Goal: Information Seeking & Learning: Learn about a topic

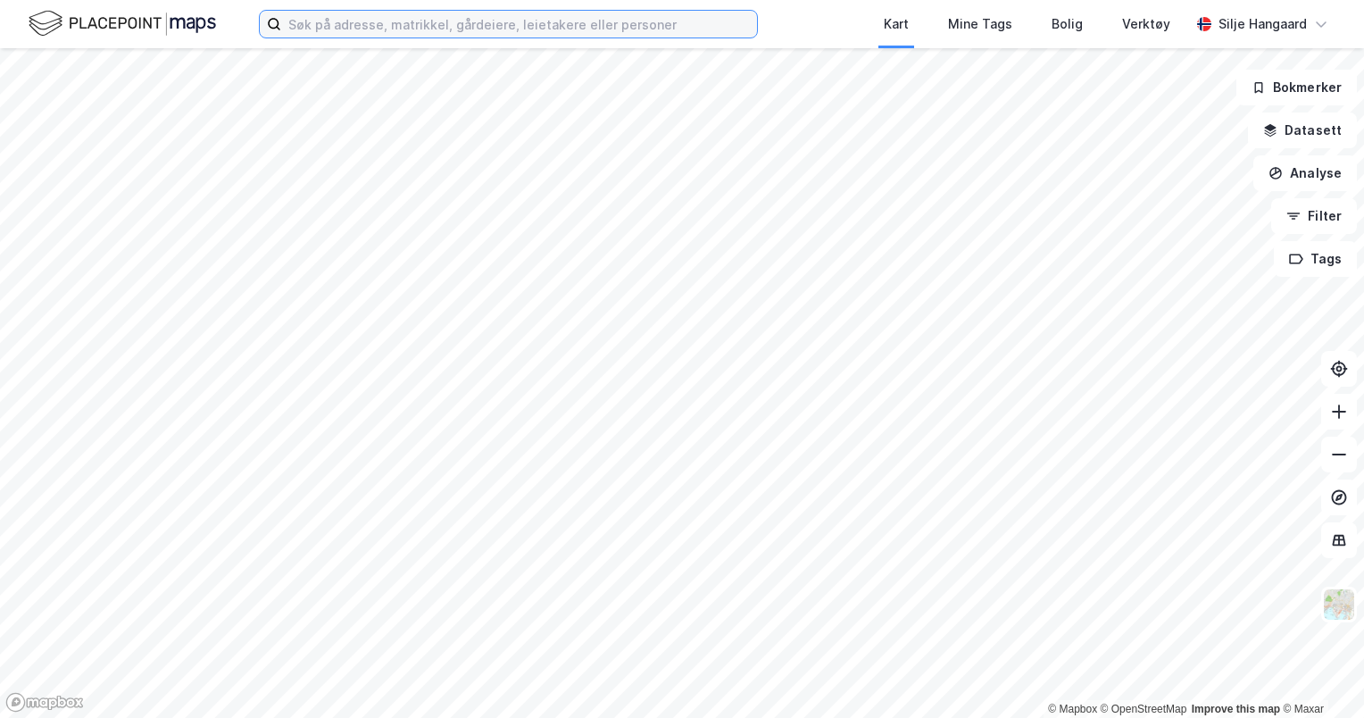
click at [439, 28] on input at bounding box center [519, 24] width 476 height 27
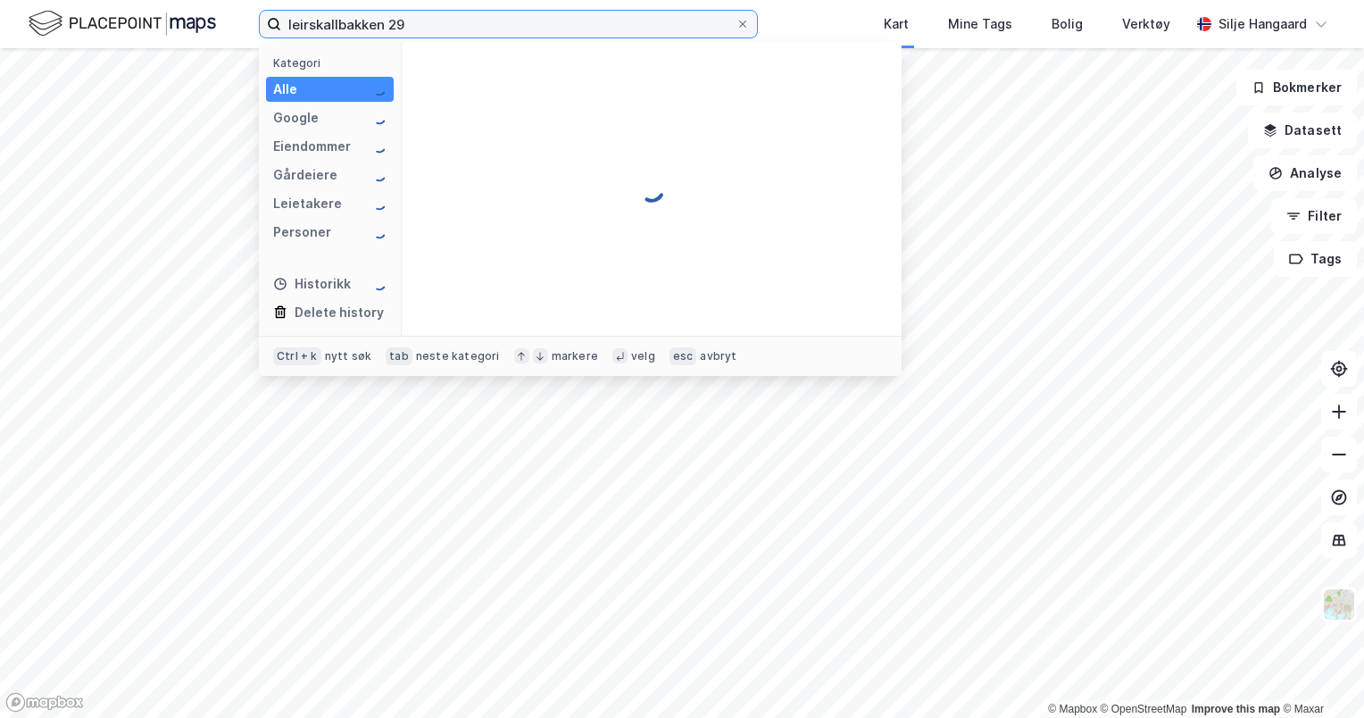
type input "leirskallbakken 29"
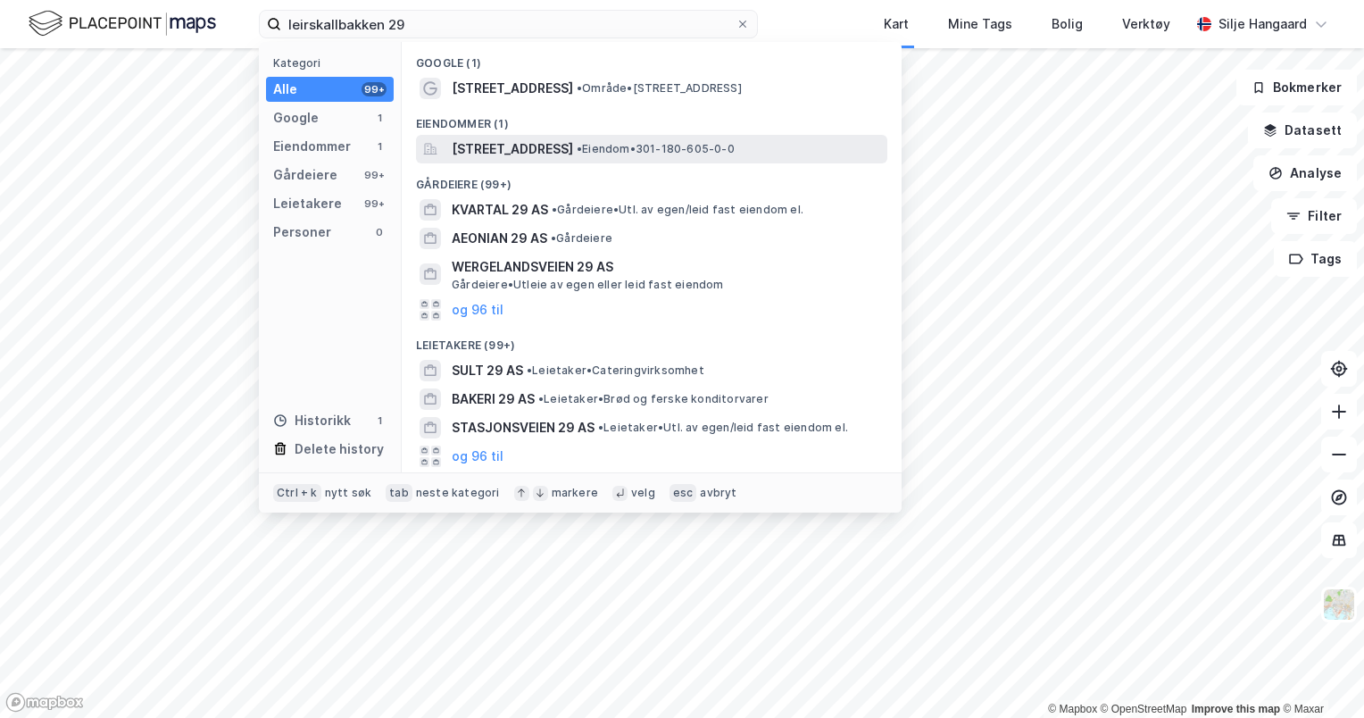
click at [534, 148] on span "[STREET_ADDRESS]" at bounding box center [512, 148] width 121 height 21
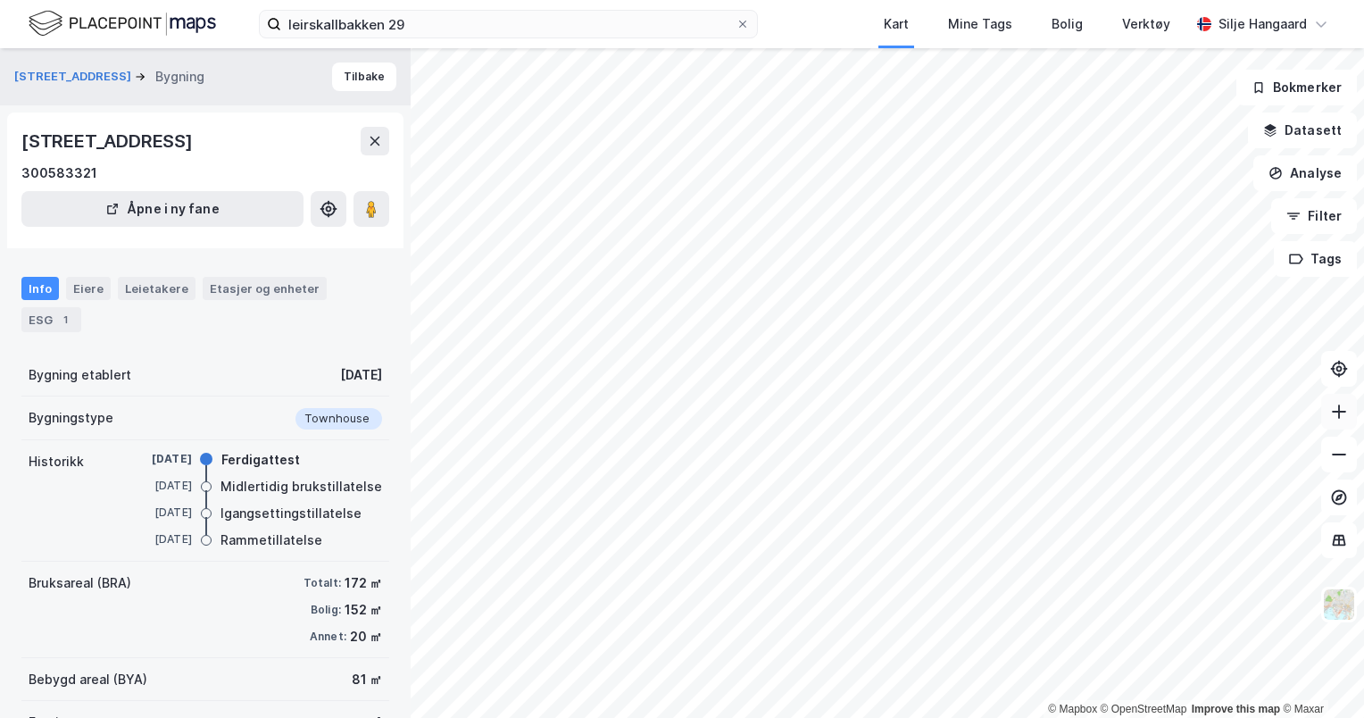
click at [1336, 419] on icon at bounding box center [1340, 412] width 18 height 18
click at [99, 296] on div "Eiere" at bounding box center [88, 288] width 45 height 23
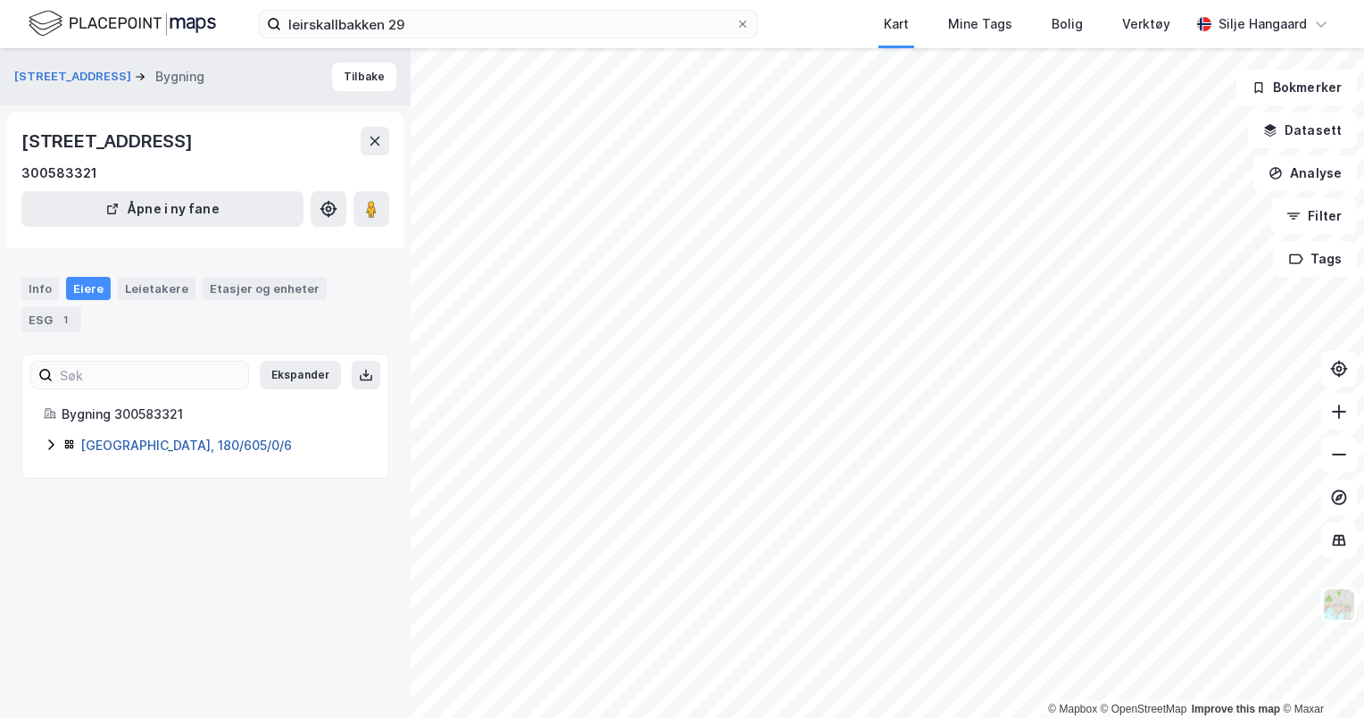
click at [129, 446] on link "[GEOGRAPHIC_DATA], 180/605/0/6" at bounding box center [186, 445] width 212 height 15
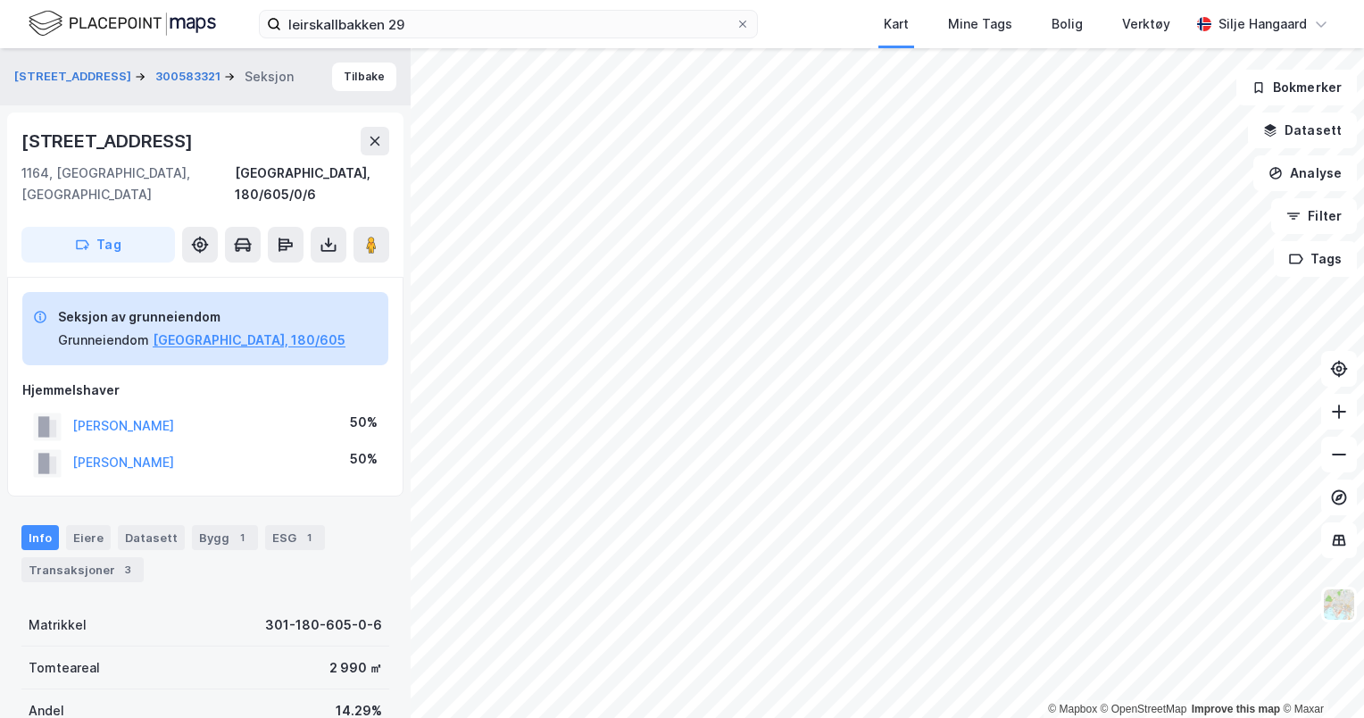
scroll to position [21, 0]
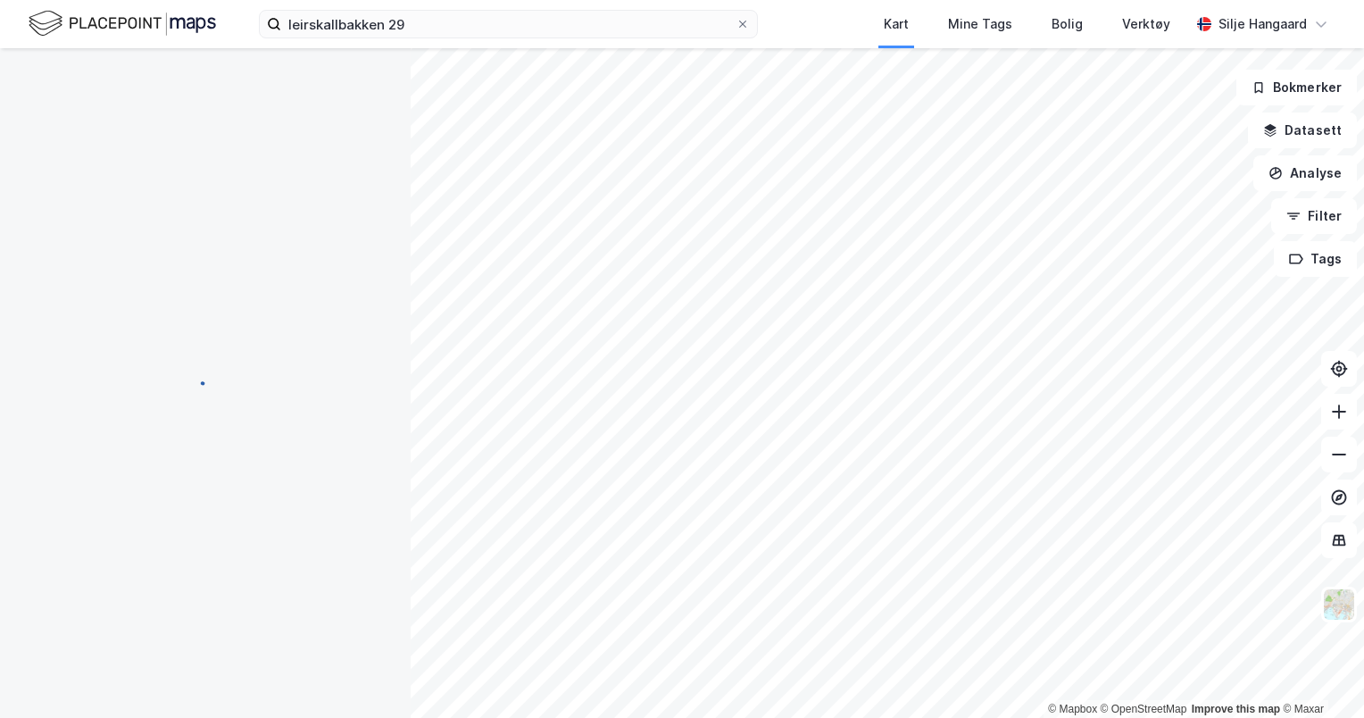
scroll to position [21, 0]
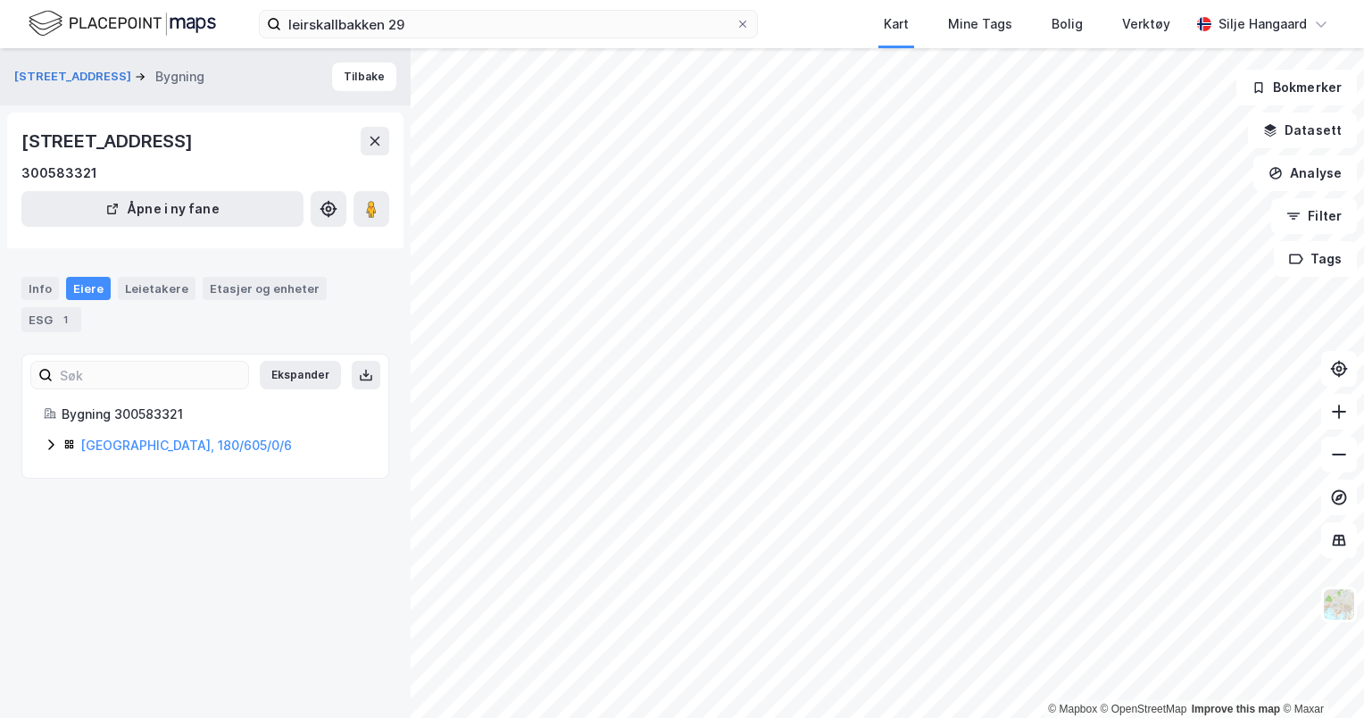
click at [158, 455] on div "[GEOGRAPHIC_DATA], 180/605/0/6" at bounding box center [223, 445] width 287 height 21
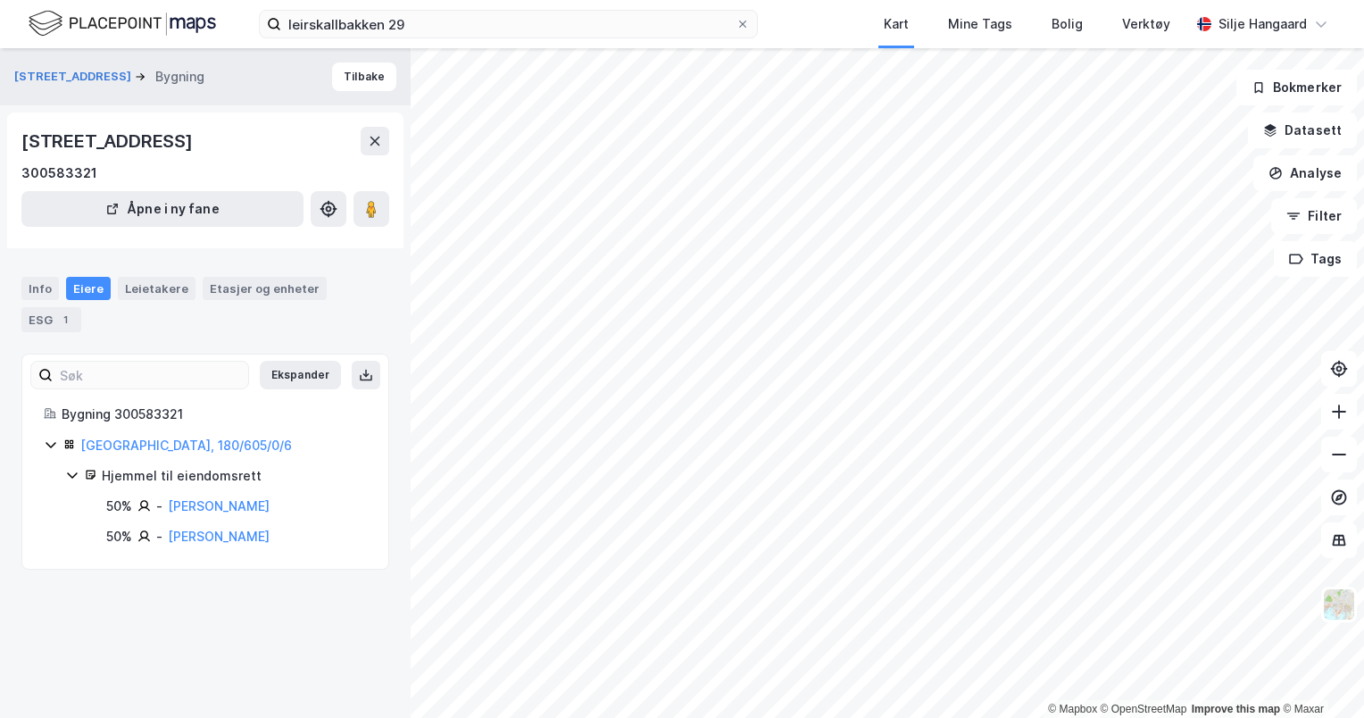
drag, startPoint x: 176, startPoint y: 140, endPoint x: 21, endPoint y: 146, distance: 154.6
click at [21, 146] on div "[STREET_ADDRESS]" at bounding box center [108, 141] width 175 height 29
click at [171, 452] on link "[GEOGRAPHIC_DATA], 180/605/0/6" at bounding box center [186, 445] width 212 height 15
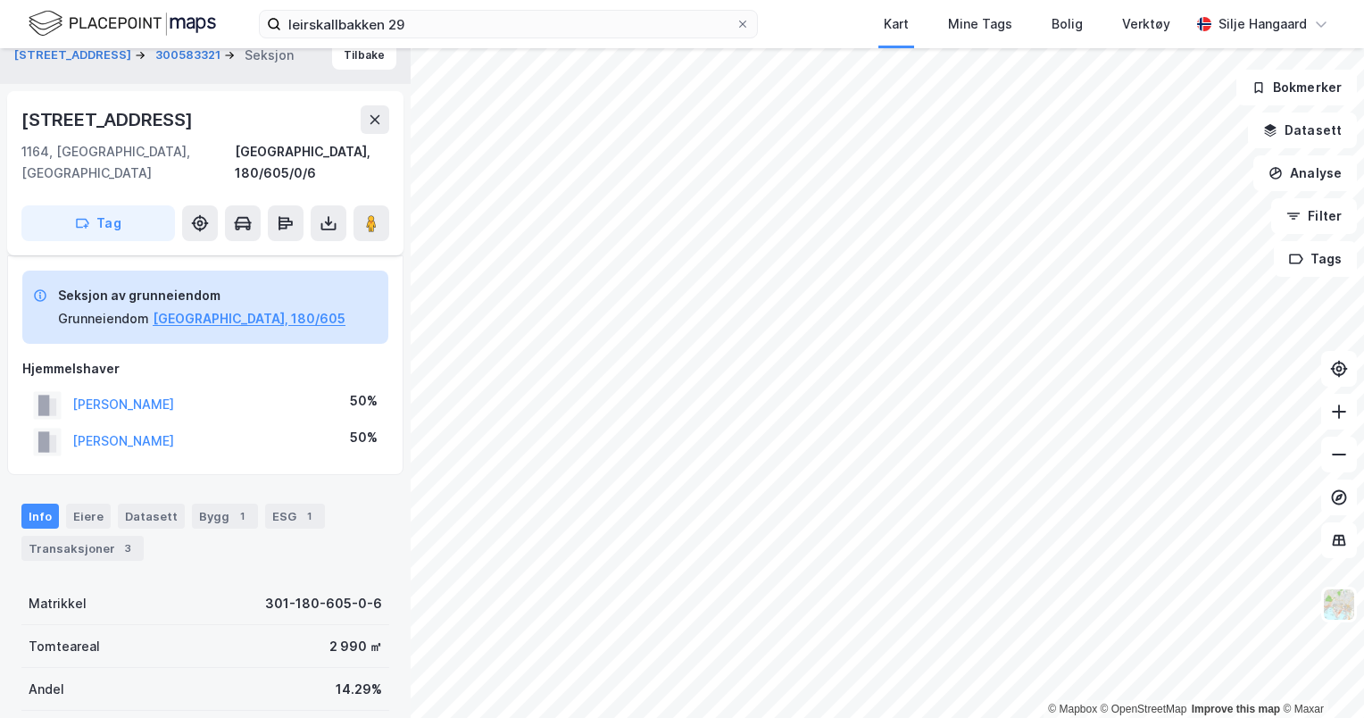
scroll to position [286, 0]
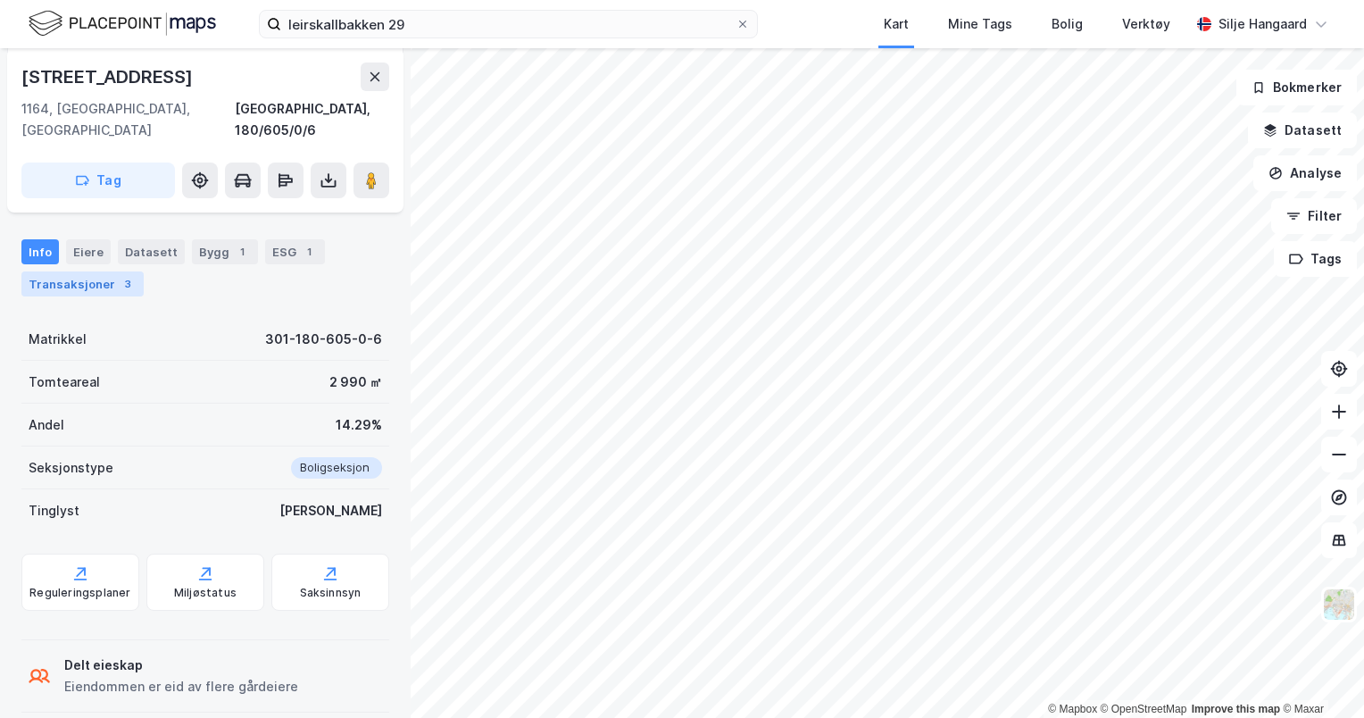
click at [106, 271] on div "Transaksjoner 3" at bounding box center [82, 283] width 122 height 25
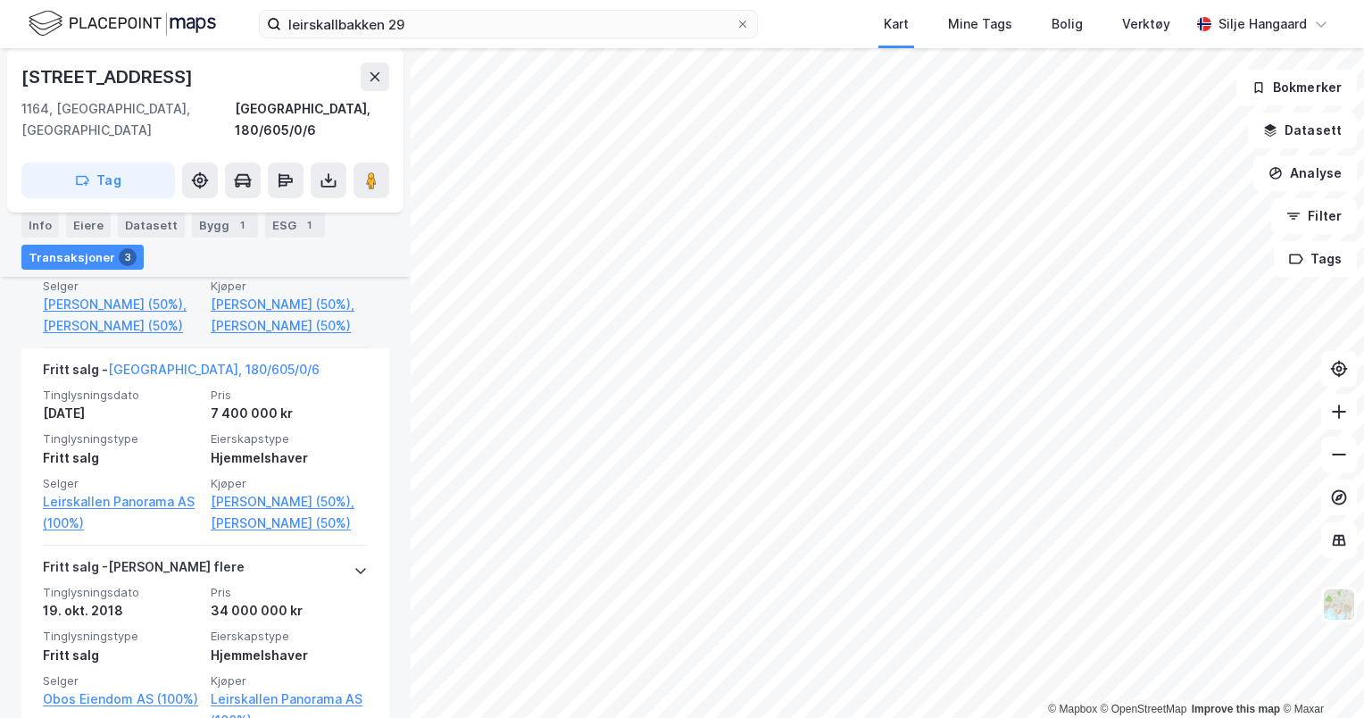
scroll to position [874, 0]
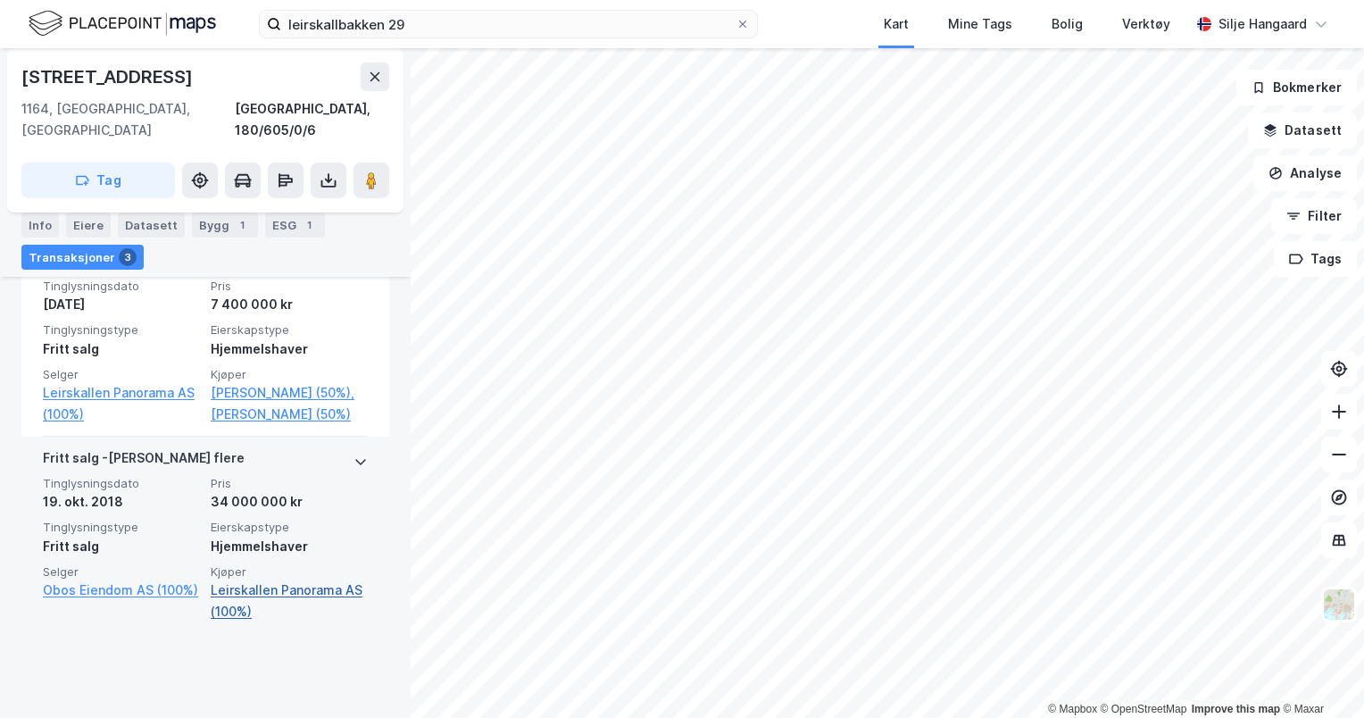
click at [305, 622] on link "Leirskallen Panorama AS (100%)" at bounding box center [289, 601] width 157 height 43
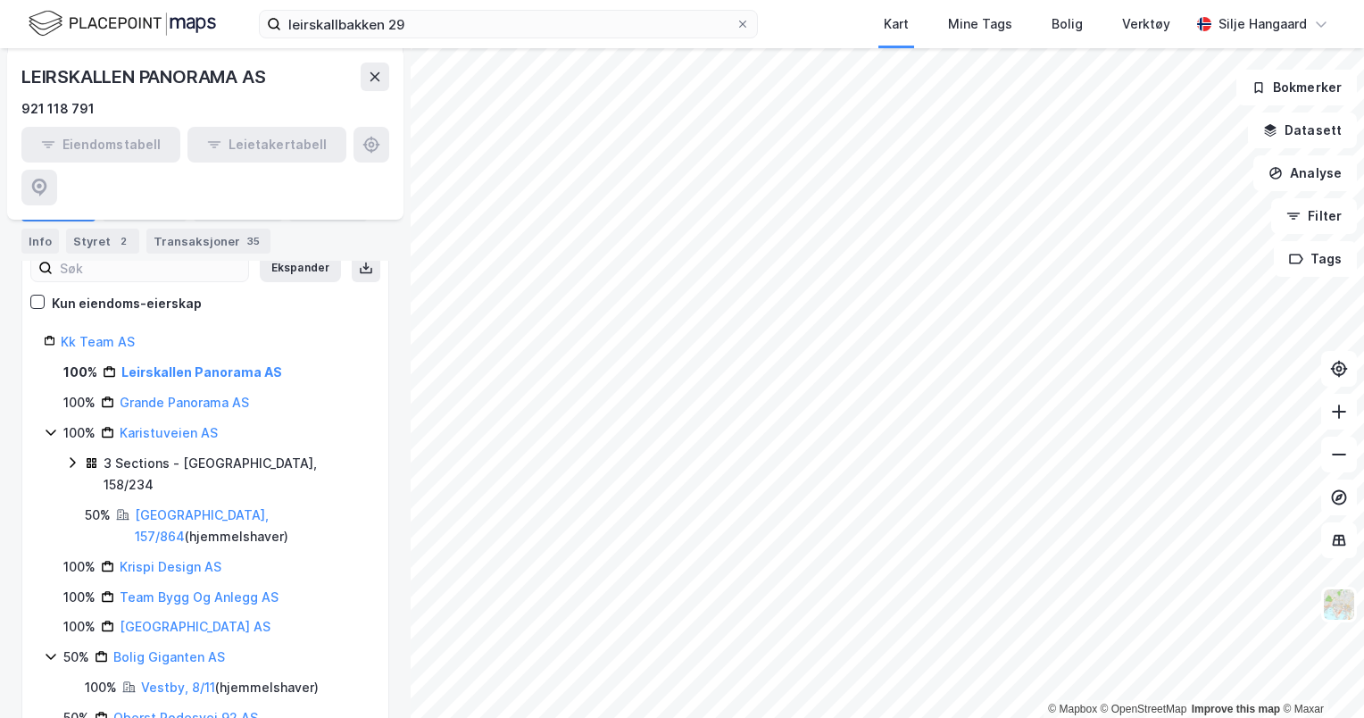
scroll to position [106, 0]
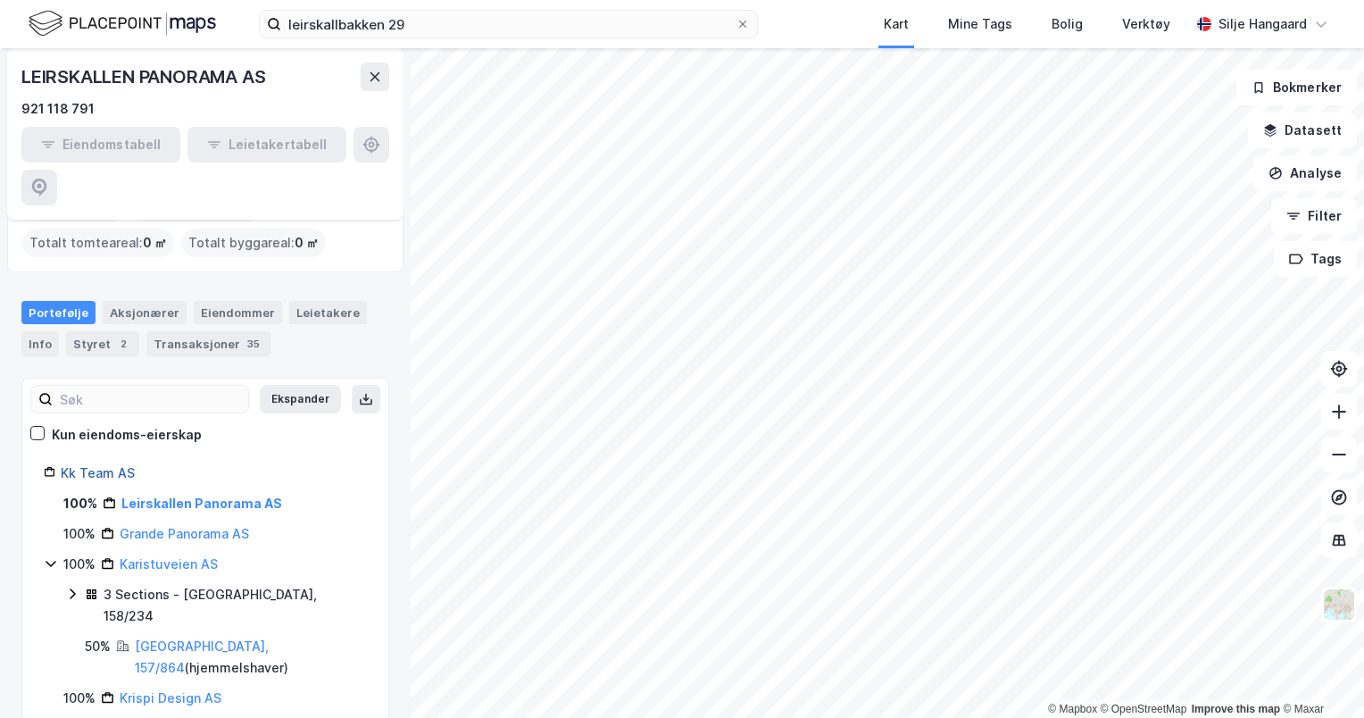
click at [107, 465] on link "Kk Team AS" at bounding box center [98, 472] width 74 height 15
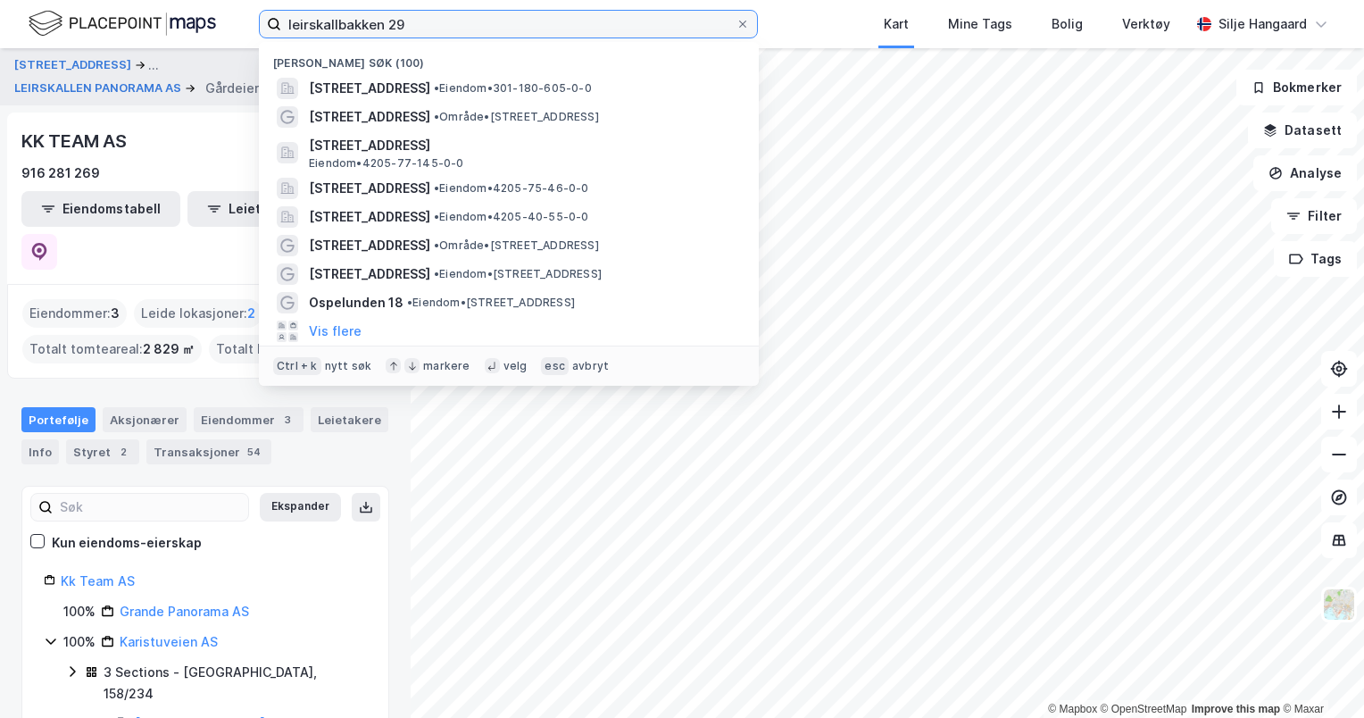
click at [428, 37] on input "leirskallbakken 29" at bounding box center [508, 24] width 455 height 27
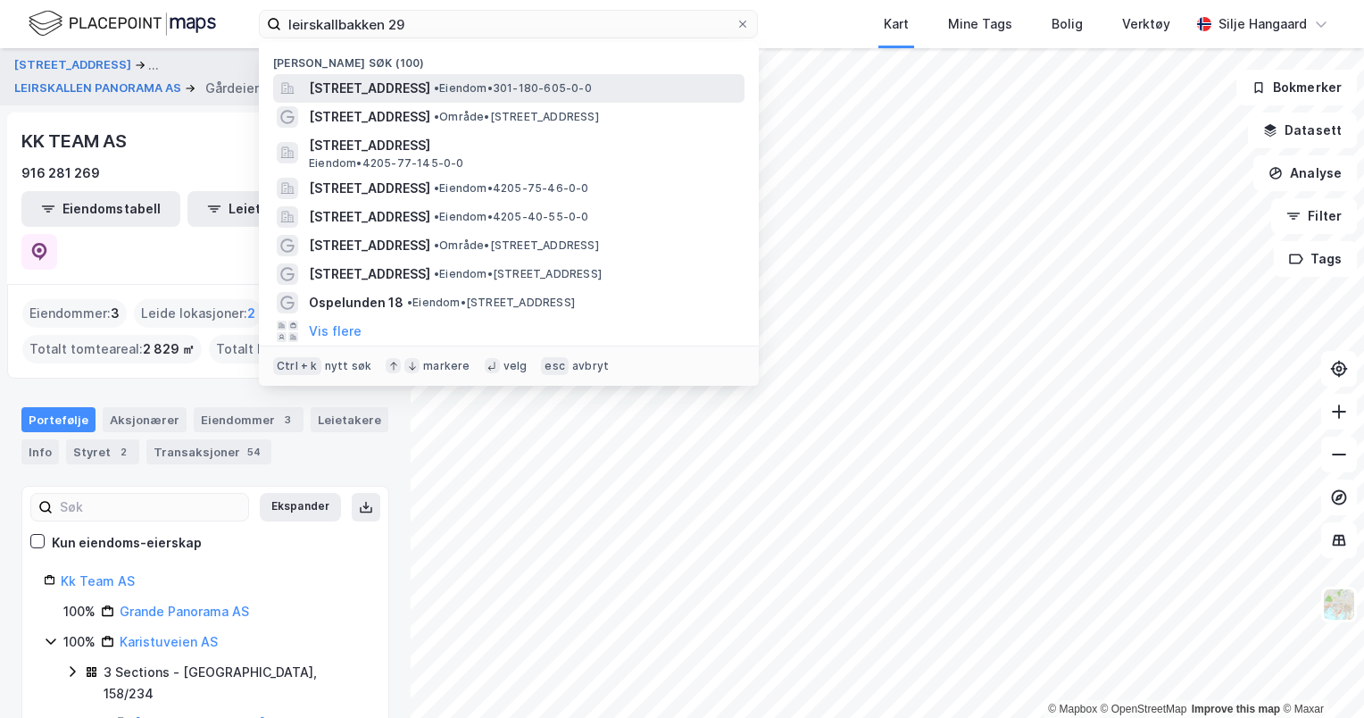
click at [395, 88] on span "[STREET_ADDRESS]" at bounding box center [369, 88] width 121 height 21
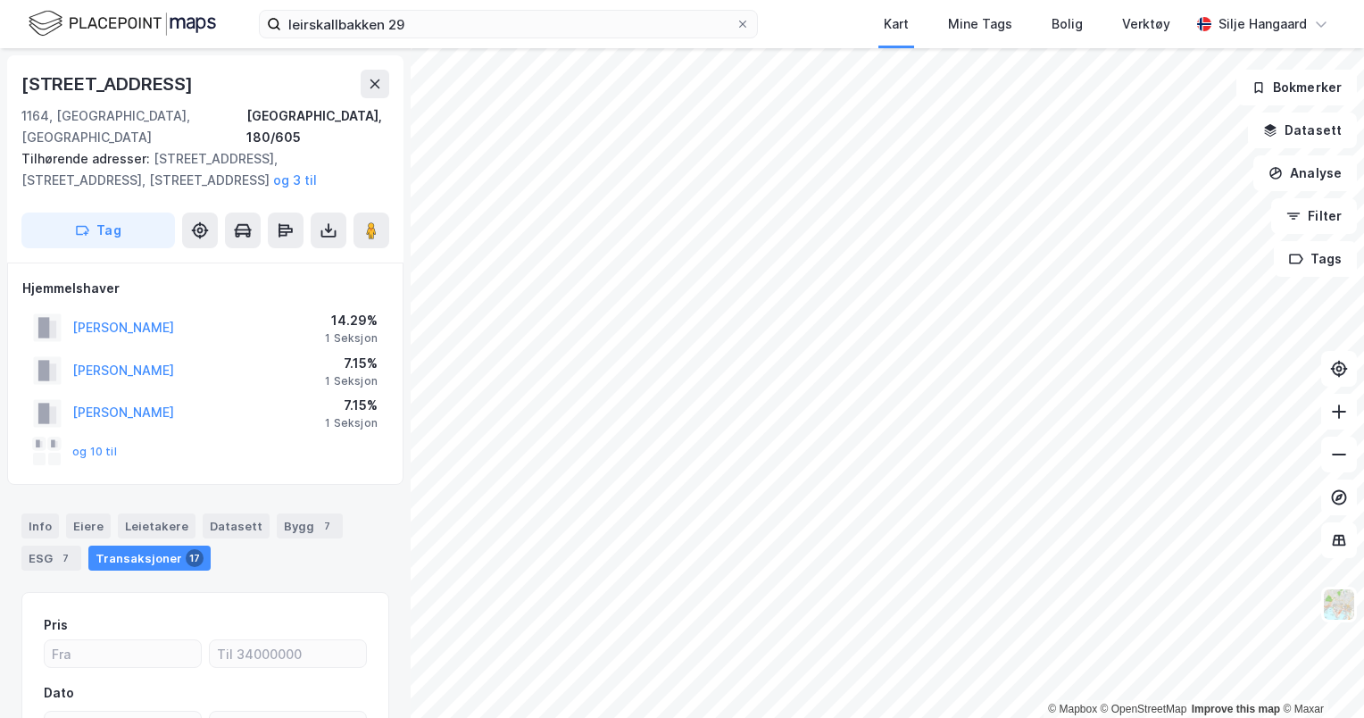
scroll to position [186, 0]
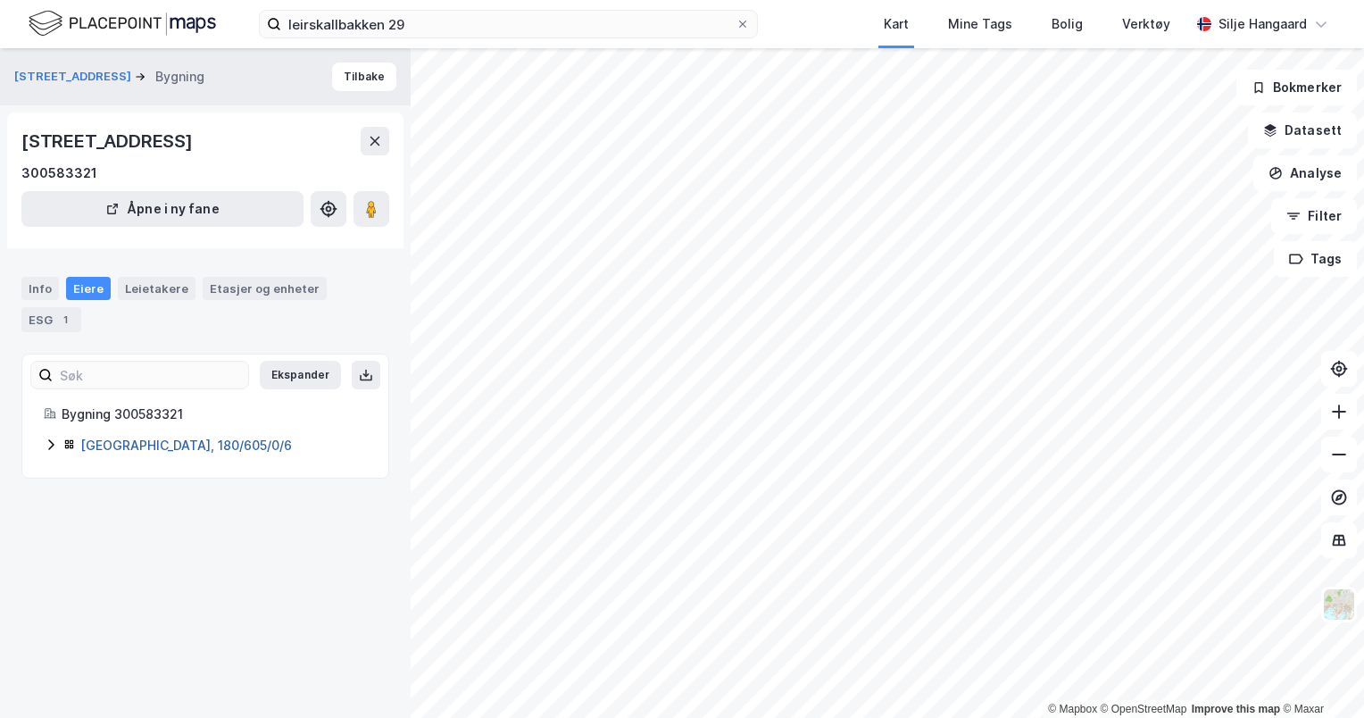
click at [163, 446] on link "[GEOGRAPHIC_DATA], 180/605/0/6" at bounding box center [186, 445] width 212 height 15
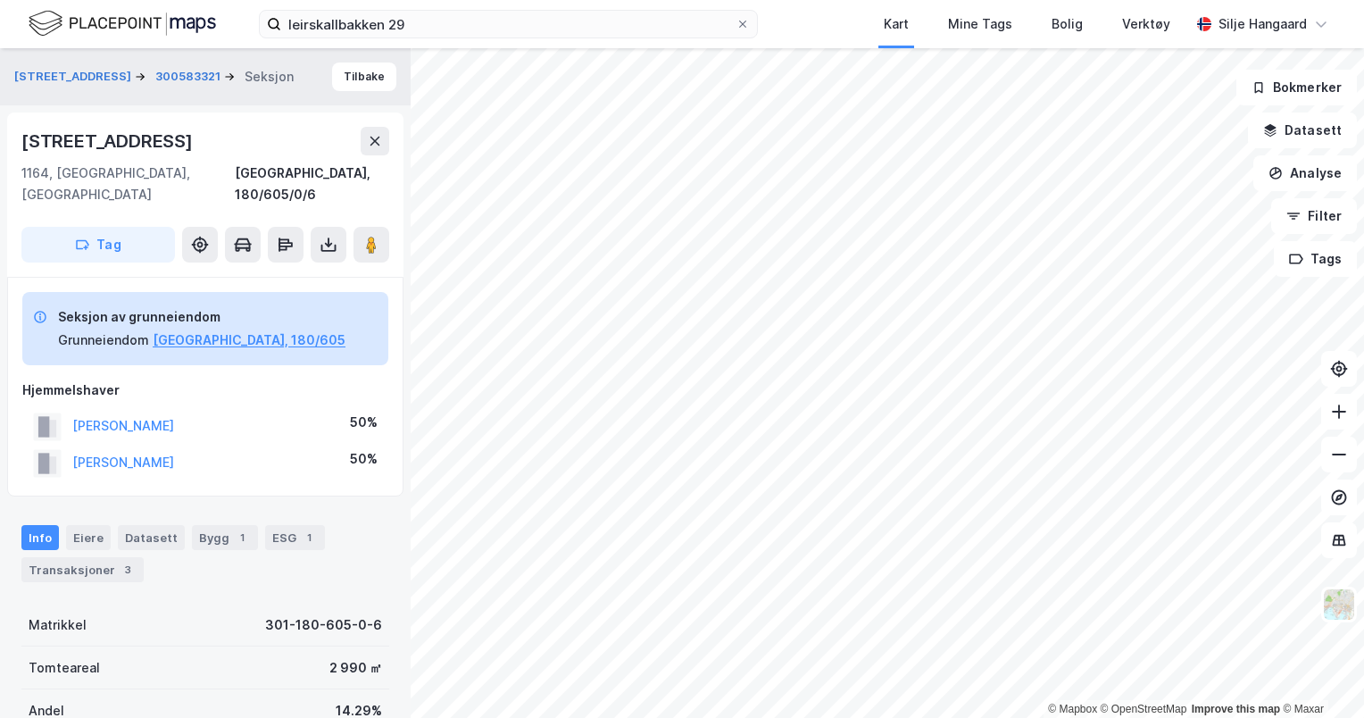
scroll to position [186, 0]
